Goal: Find specific page/section: Find specific page/section

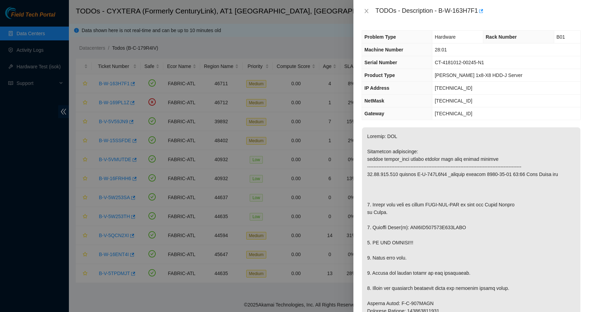
scroll to position [51, 0]
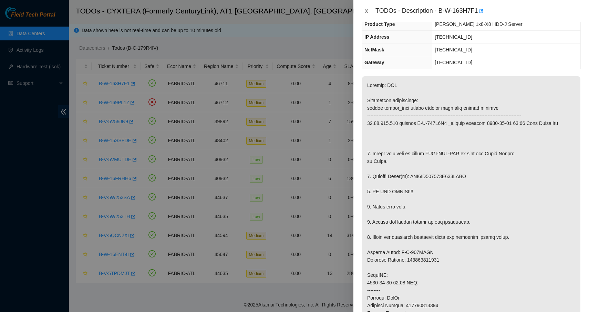
click at [368, 12] on icon "close" at bounding box center [367, 11] width 4 height 4
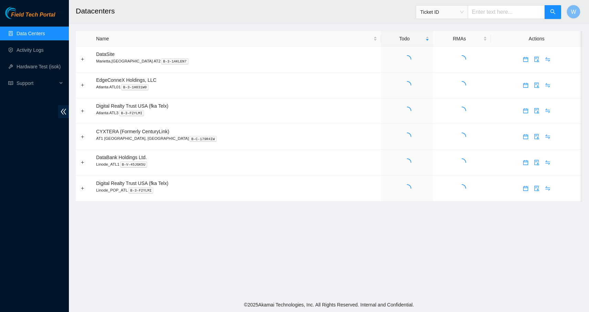
click at [487, 12] on input "text" at bounding box center [506, 12] width 77 height 14
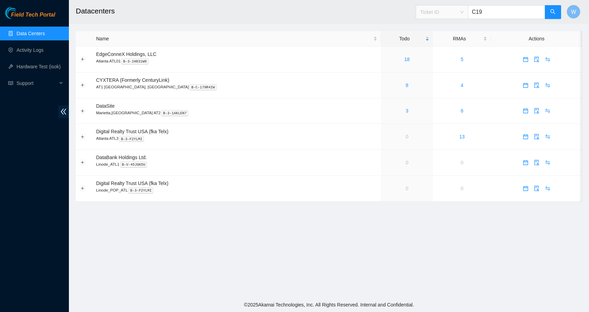
click at [441, 17] on span "Ticket ID" at bounding box center [441, 12] width 43 height 10
type input "C19"
click at [442, 50] on div "Rack Number" at bounding box center [442, 48] width 43 height 8
click at [554, 16] on button "button" at bounding box center [553, 12] width 17 height 14
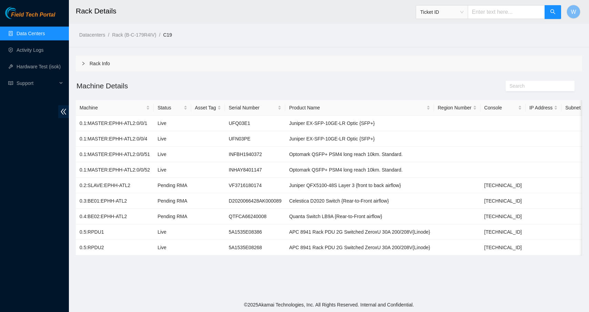
click at [495, 11] on input "text" at bounding box center [506, 12] width 77 height 14
click at [456, 10] on span "Ticket ID" at bounding box center [441, 12] width 43 height 10
type input "C18"
click at [445, 48] on div "Rack Number" at bounding box center [442, 48] width 43 height 8
click at [556, 9] on icon "search" at bounding box center [553, 12] width 6 height 6
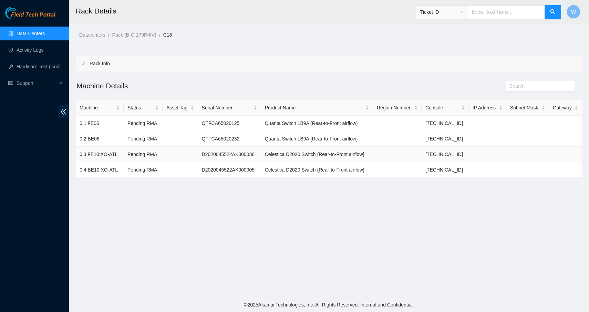
click at [254, 156] on td "D2020045522AK000036" at bounding box center [229, 154] width 63 height 16
copy td "D2020045522AK000036"
click at [218, 172] on td "D2020045522AK000005" at bounding box center [229, 170] width 63 height 16
click at [218, 171] on td "D2020045522AK000005" at bounding box center [229, 170] width 63 height 16
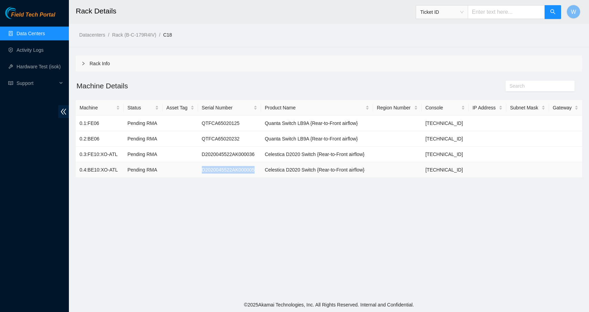
click at [218, 171] on td "D2020045522AK000005" at bounding box center [229, 170] width 63 height 16
copy td "D2020045522AK000005"
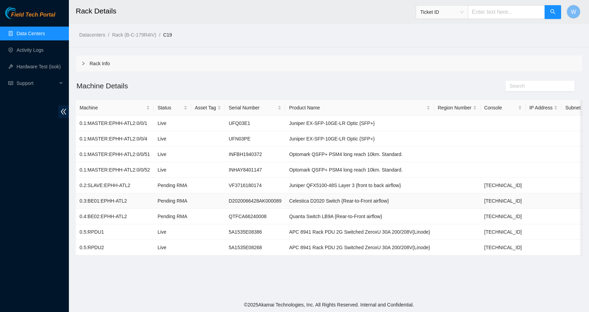
click at [273, 200] on td "D2020066428AK000089" at bounding box center [255, 201] width 60 height 16
copy td "D2020066428AK000089"
